Goal: Find specific page/section: Find specific page/section

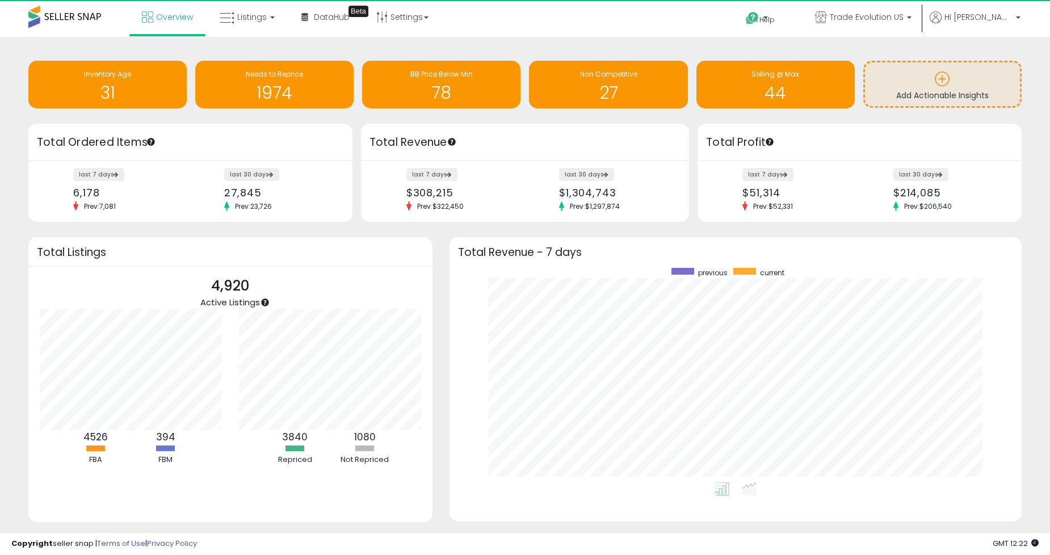
scroll to position [214, 549]
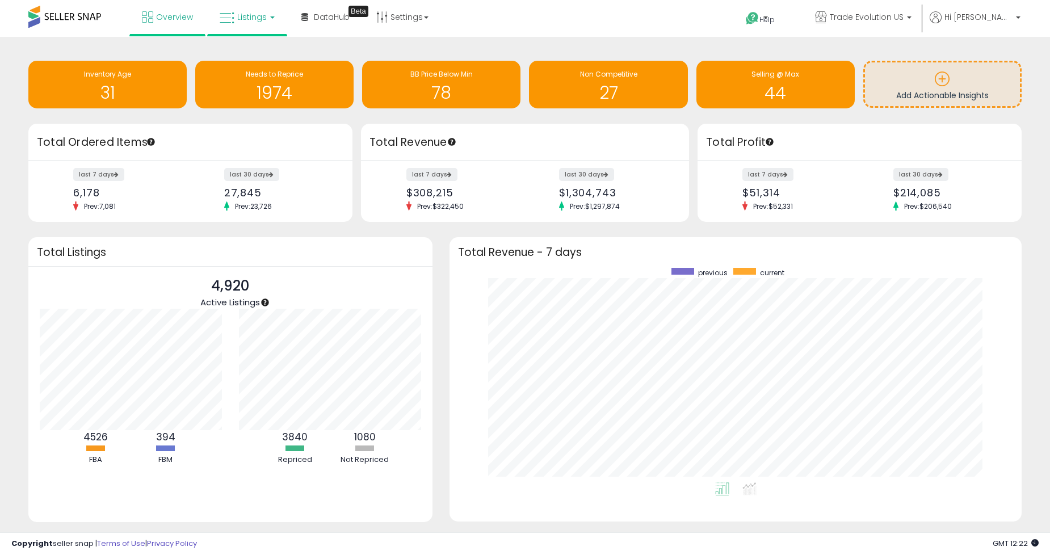
click at [246, 23] on link "Listings" at bounding box center [247, 17] width 72 height 34
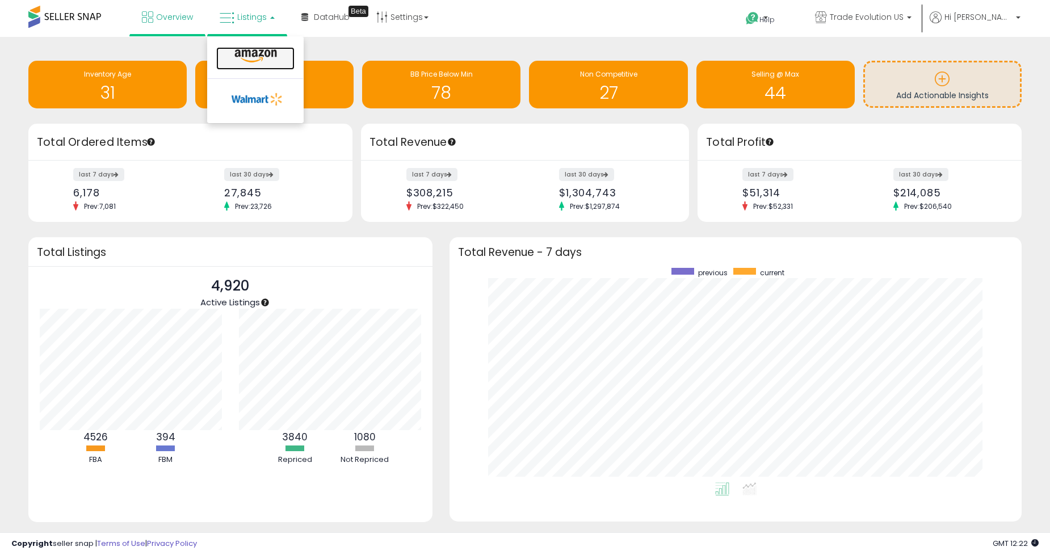
click at [270, 54] on icon at bounding box center [255, 56] width 49 height 15
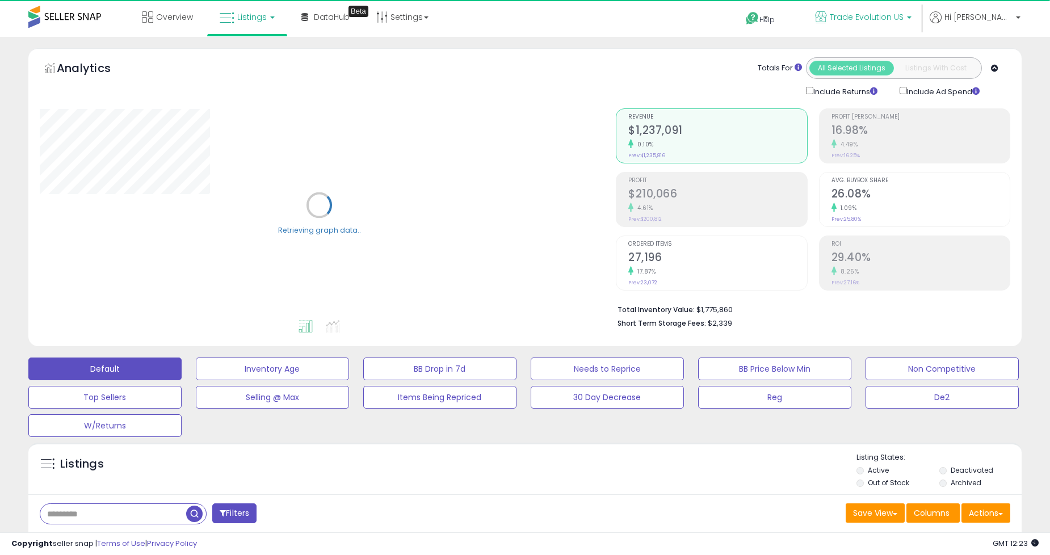
click at [920, 30] on link "Trade Evolution US" at bounding box center [863, 18] width 114 height 37
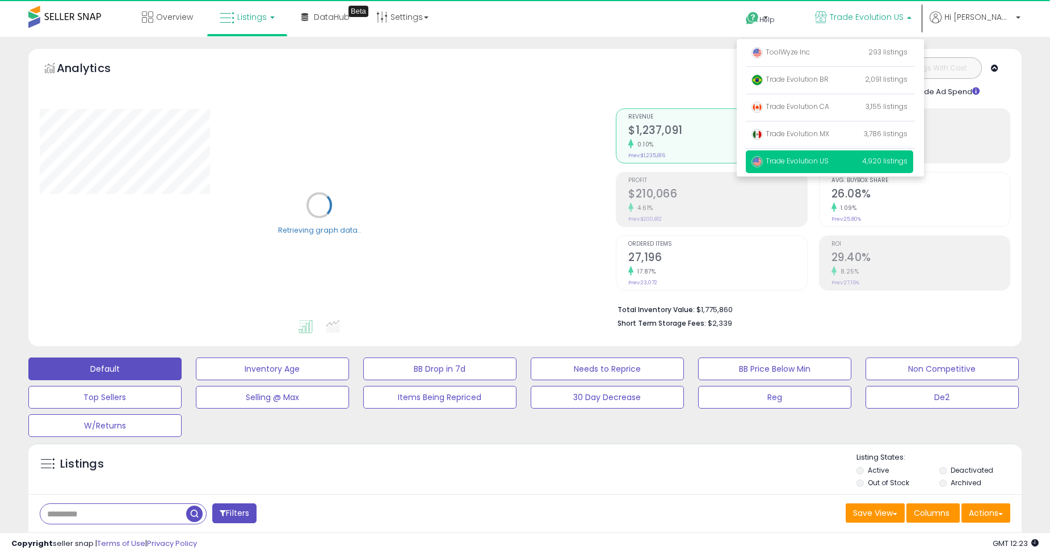
click at [903, 22] on span "Trade Evolution US" at bounding box center [867, 16] width 74 height 11
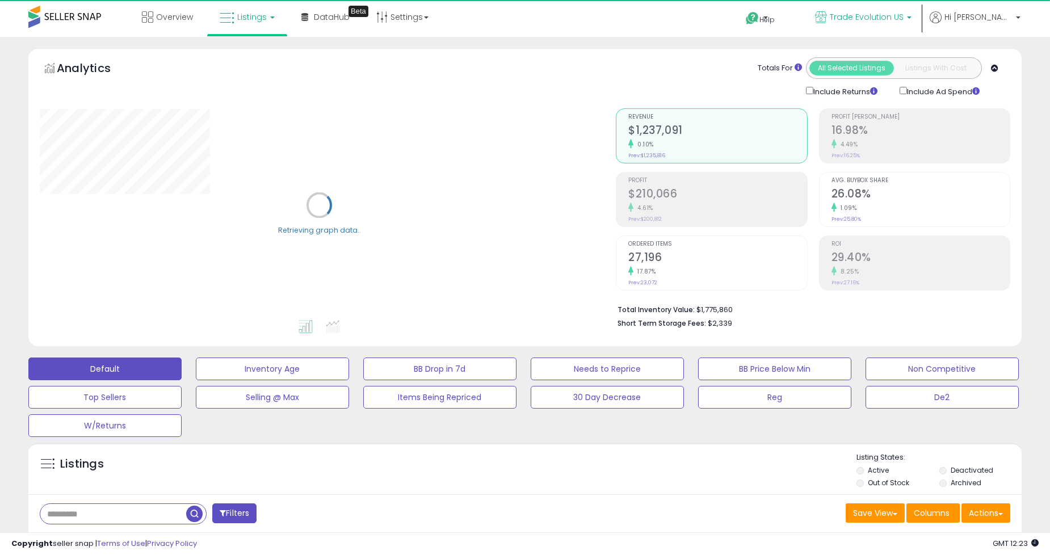
click at [911, 23] on p "Trade Evolution US" at bounding box center [863, 18] width 96 height 14
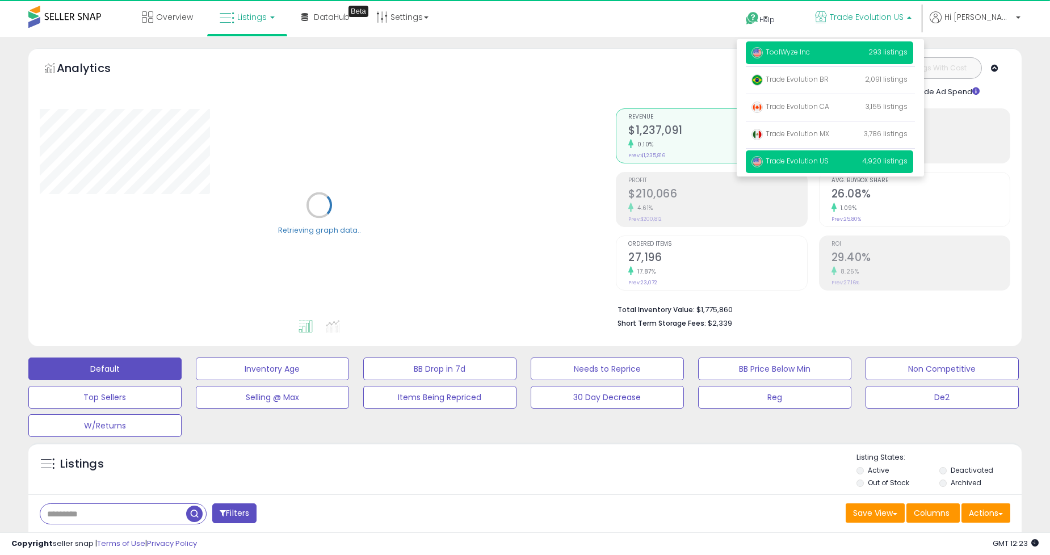
click at [810, 54] on span "ToolWyze Inc" at bounding box center [780, 52] width 58 height 10
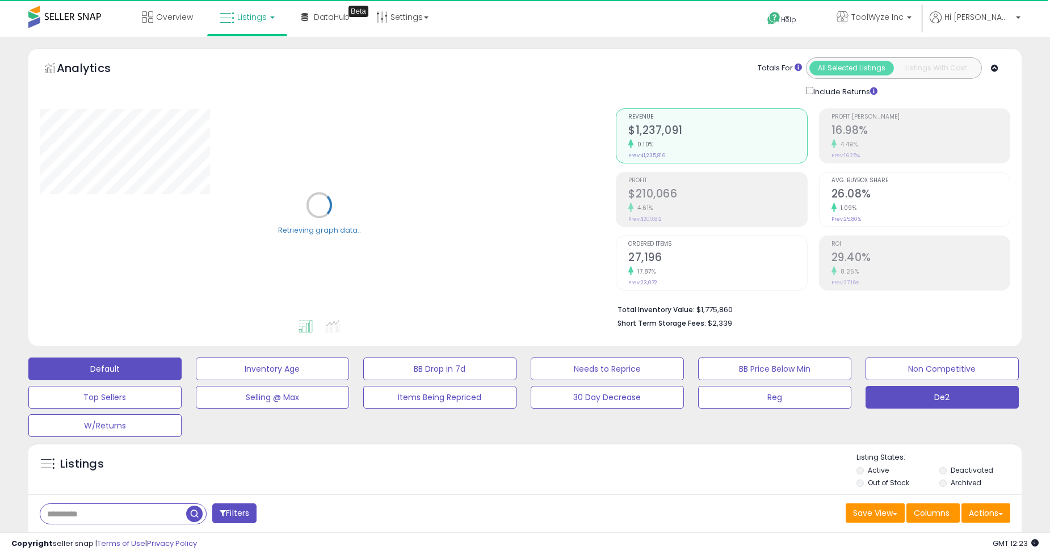
click at [908, 390] on button "De2" at bounding box center [941, 397] width 153 height 23
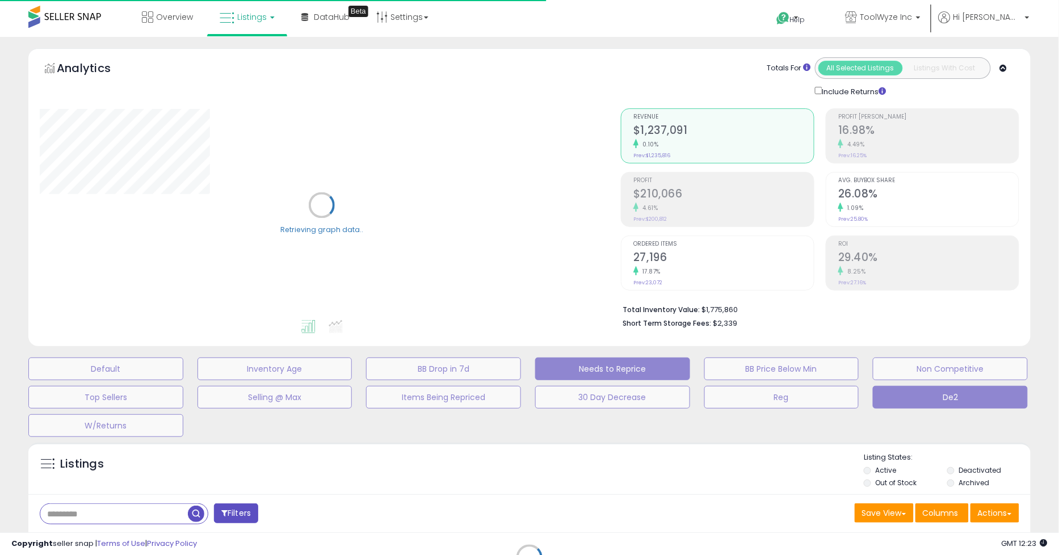
type input "**********"
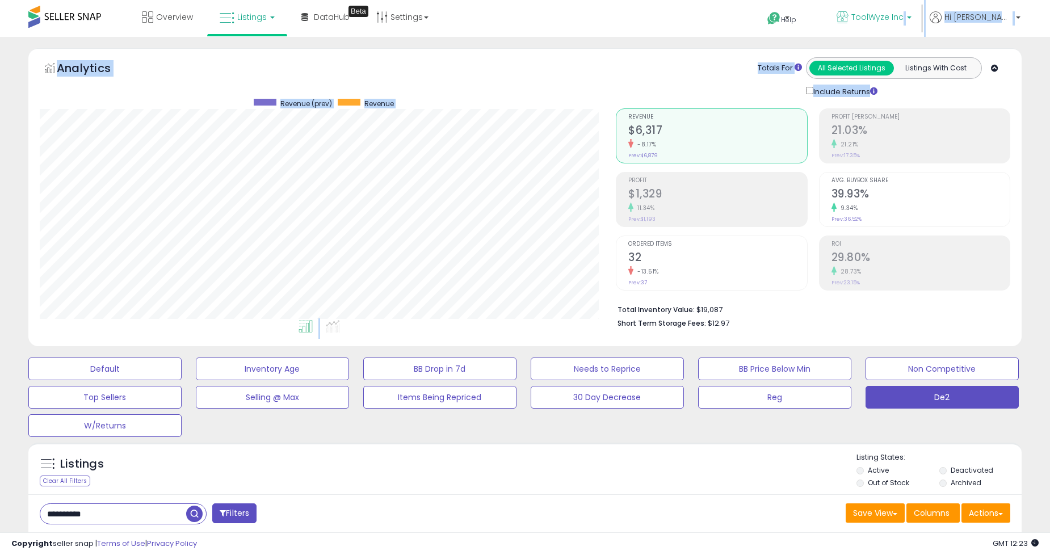
click at [912, 32] on div "Unable to login Retrieving listings data.. has not yet accepted the Terms of Us…" at bounding box center [525, 390] width 1050 height 781
click at [911, 23] on p "ToolWyze Inc" at bounding box center [874, 18] width 75 height 14
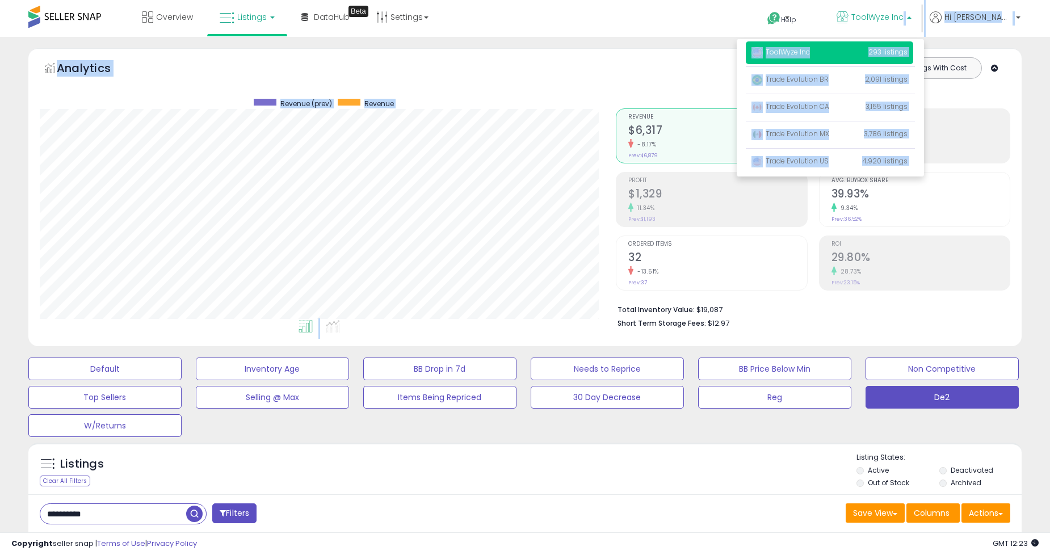
click at [873, 40] on ul "ToolWyze Inc 293 listings Trade Evolution BR Trade Evolution CA" at bounding box center [830, 107] width 187 height 137
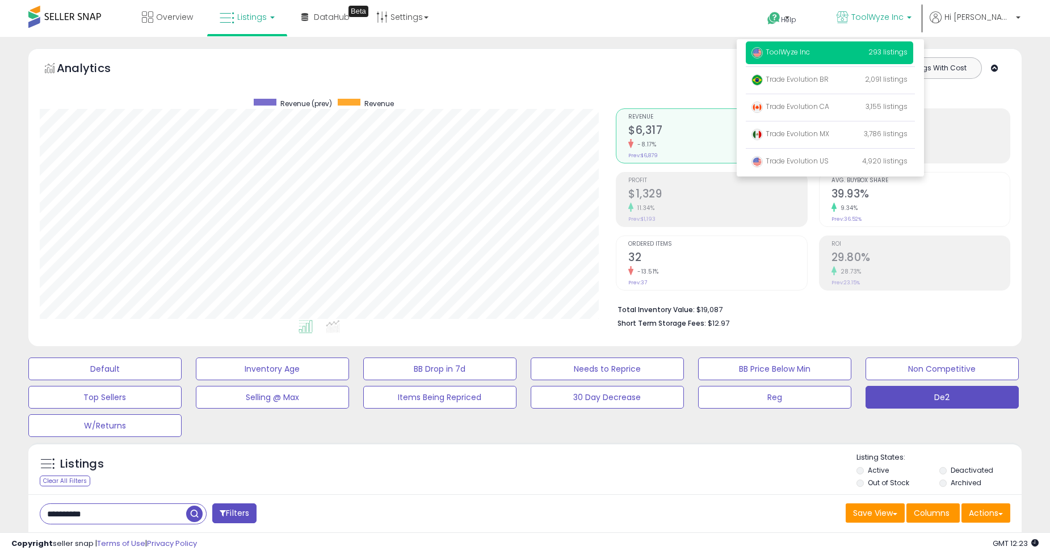
click at [861, 44] on p "ToolWyze Inc 293 listings" at bounding box center [829, 52] width 167 height 23
click at [810, 49] on span "ToolWyze Inc" at bounding box center [780, 52] width 58 height 10
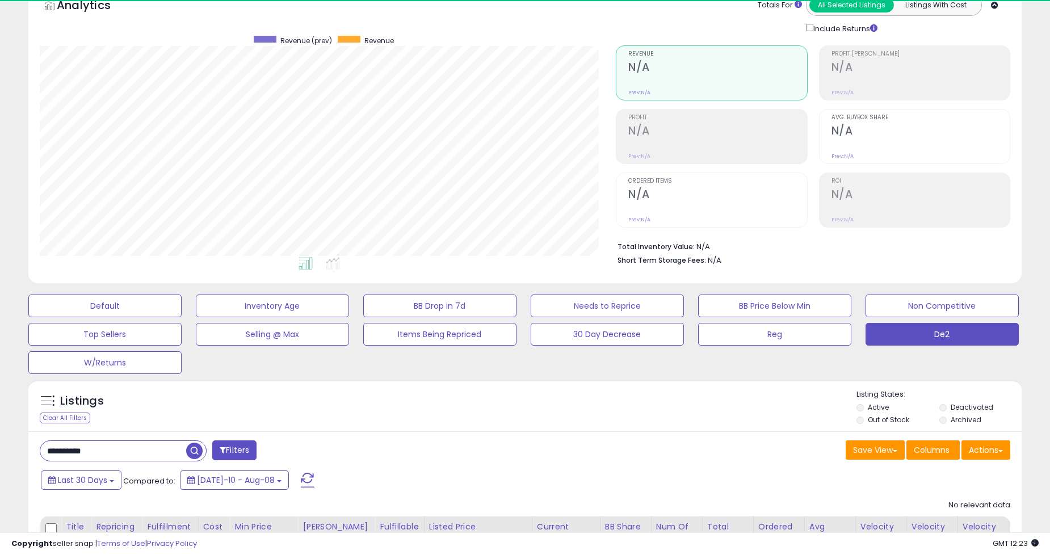
scroll to position [167, 0]
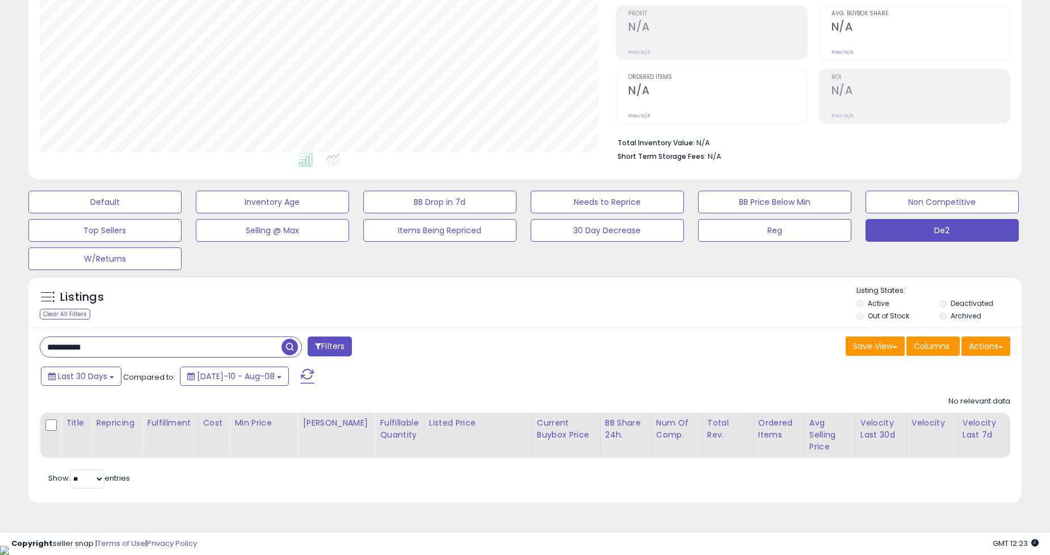
click at [140, 343] on input "**********" at bounding box center [160, 347] width 241 height 20
paste input "text"
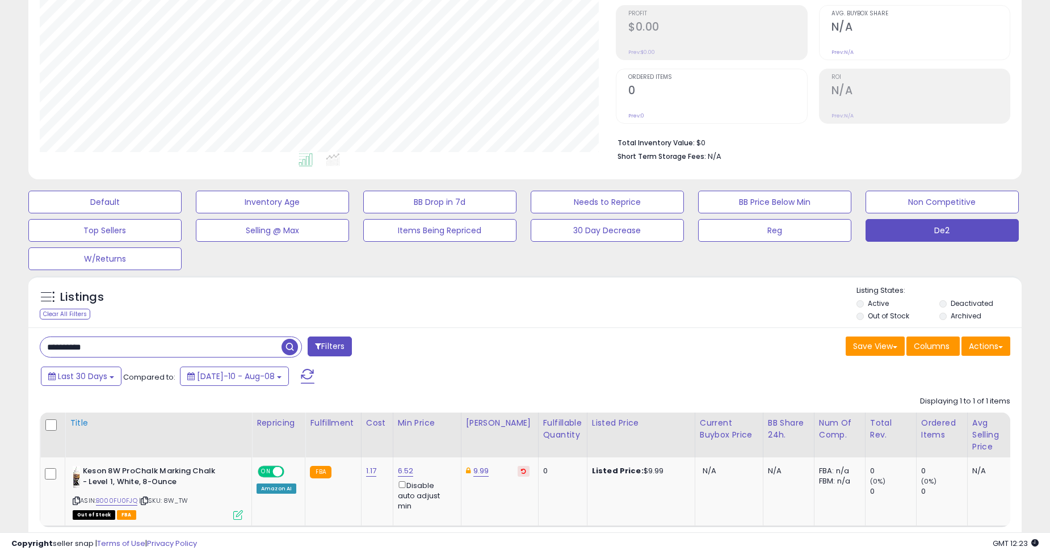
scroll to position [236, 0]
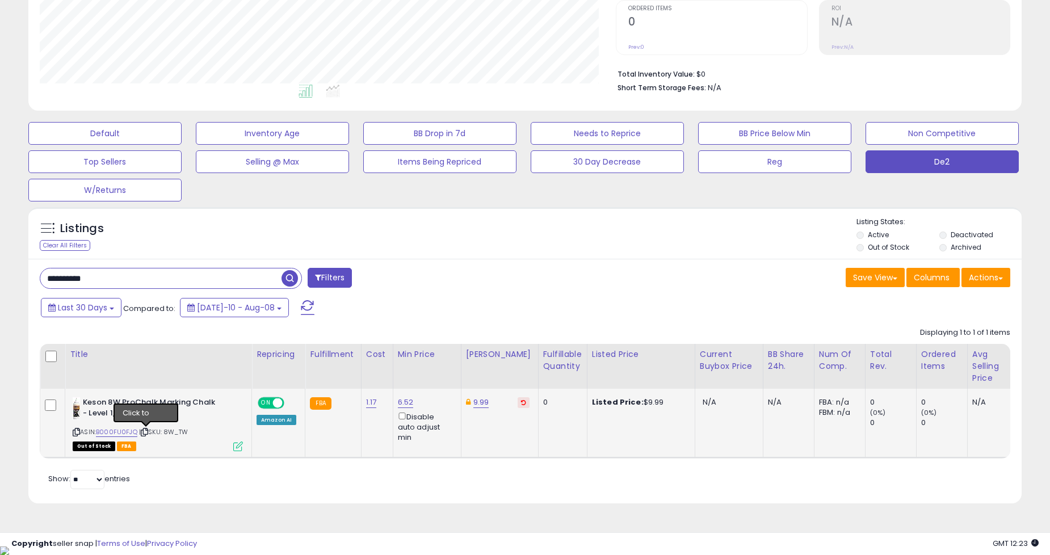
click at [145, 432] on icon at bounding box center [144, 432] width 7 height 6
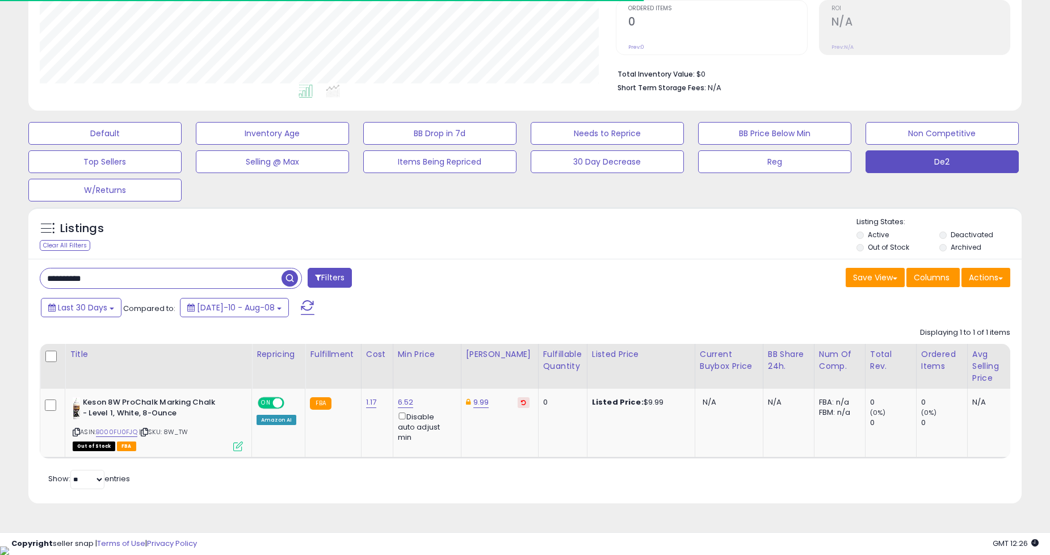
click at [137, 277] on input "**********" at bounding box center [160, 278] width 241 height 20
paste input "text"
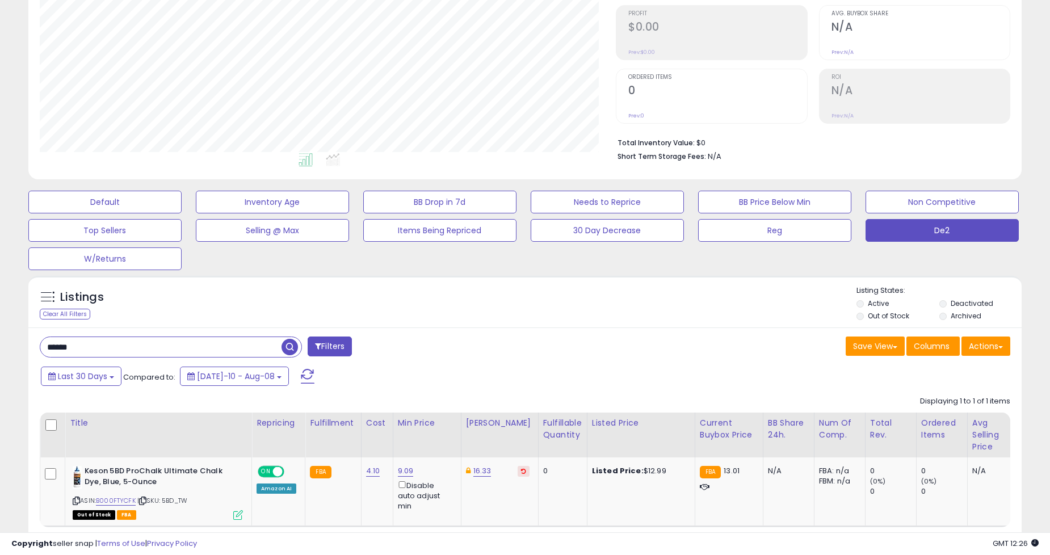
scroll to position [233, 575]
type input "******"
